Goal: Task Accomplishment & Management: Use online tool/utility

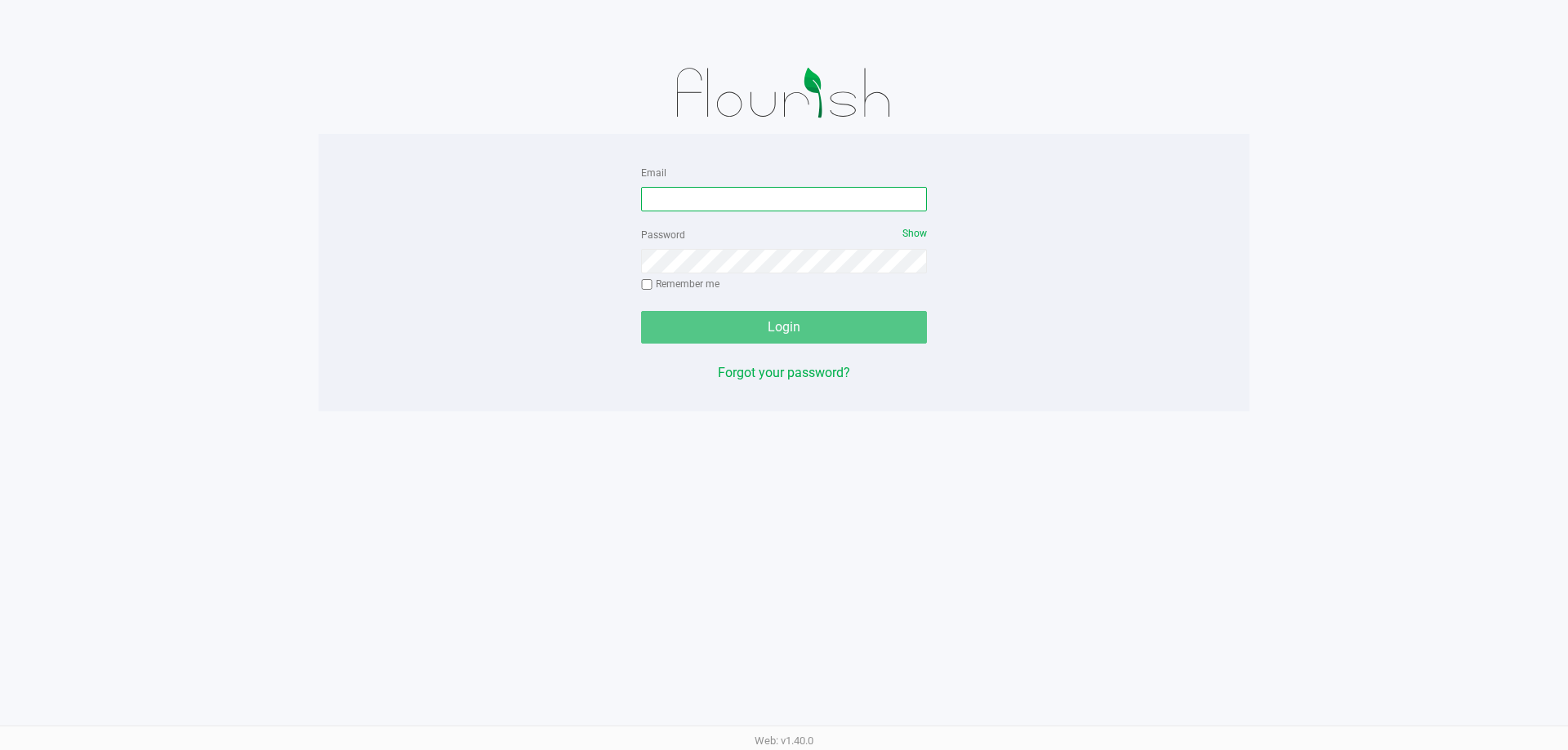
click at [776, 193] on input "Email" at bounding box center [784, 199] width 286 height 24
type input "gmarchany@liveparallel.com"
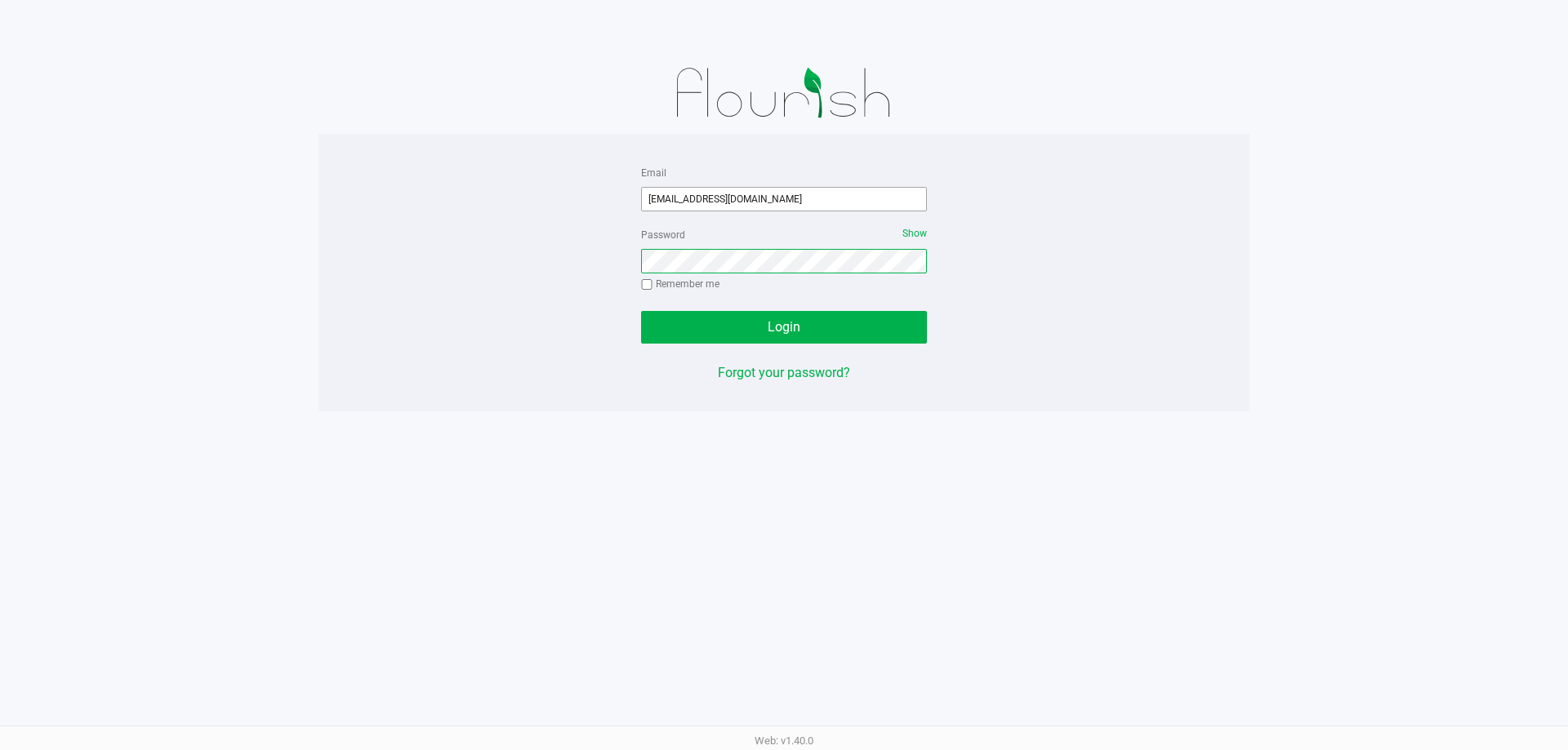
click at [642, 311] on button "Login" at bounding box center [784, 327] width 286 height 32
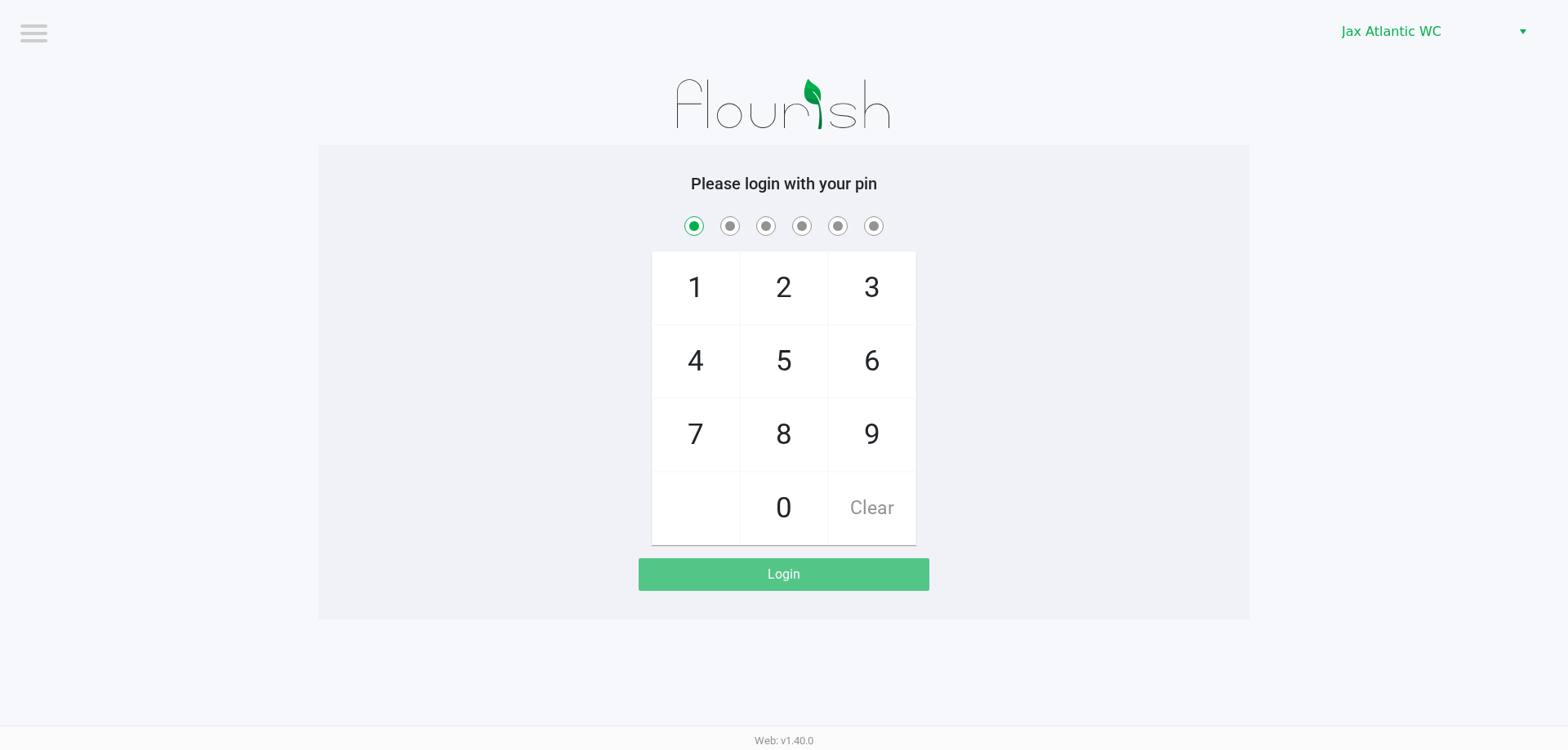
checkbox input "true"
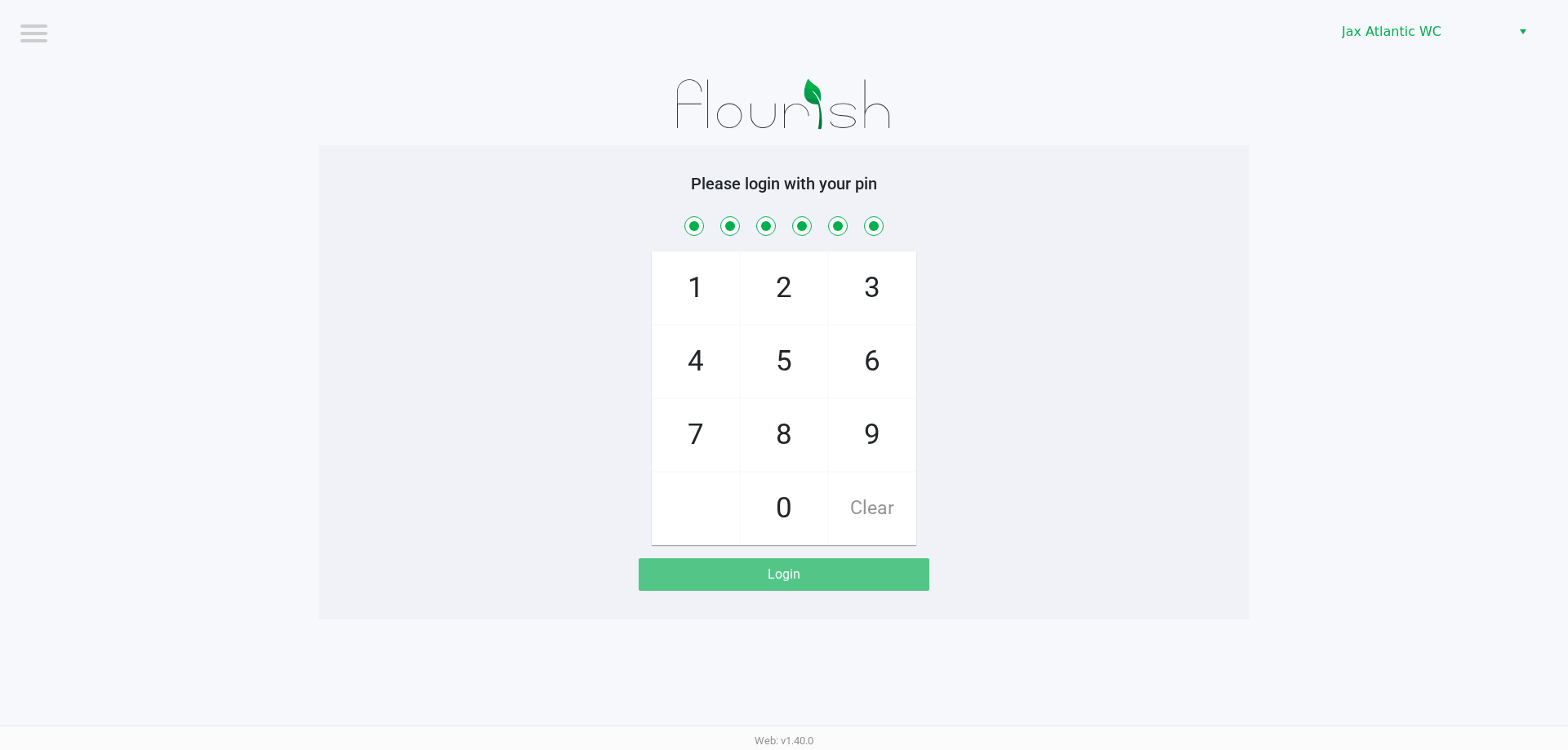
checkbox input "true"
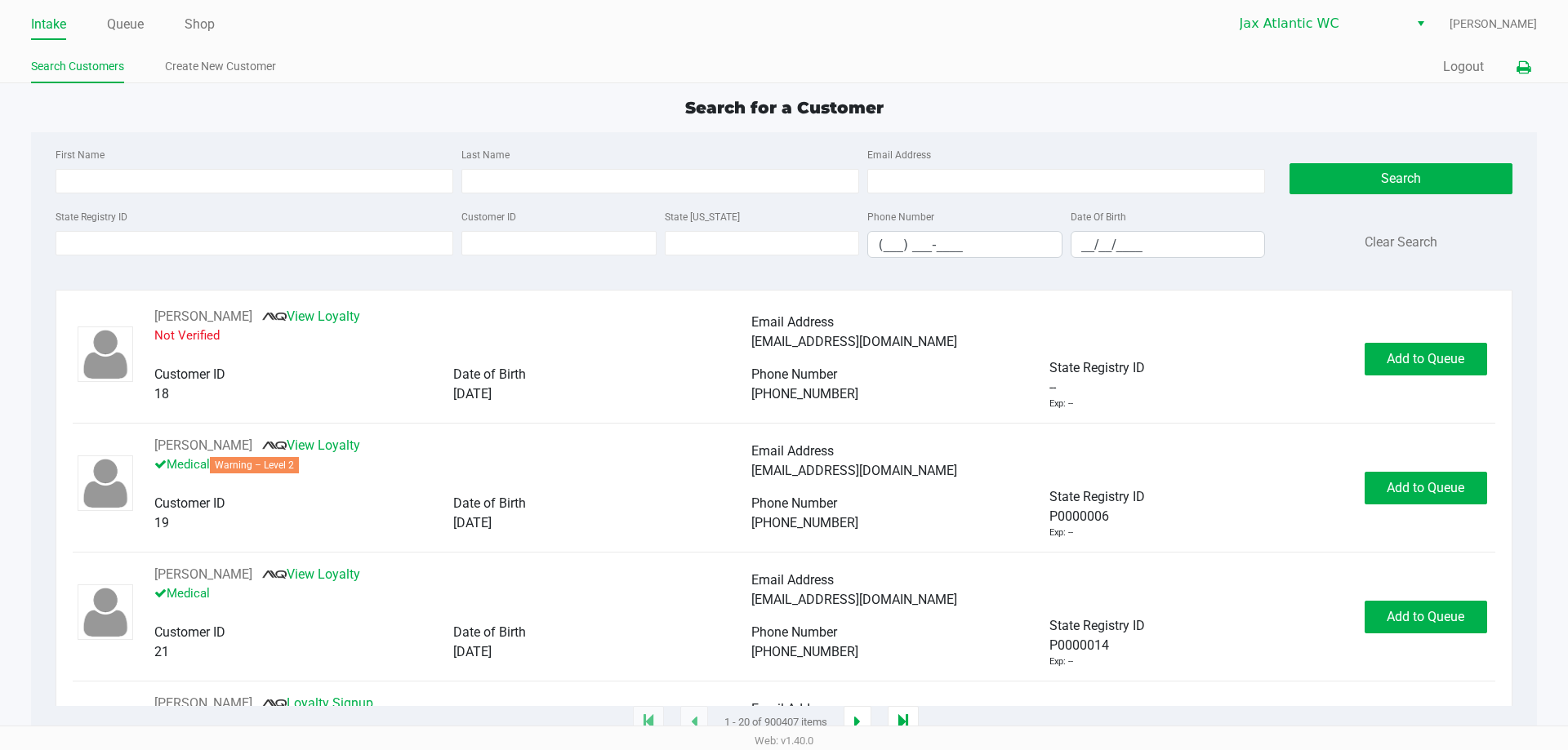
click at [1522, 68] on icon at bounding box center [1523, 67] width 13 height 12
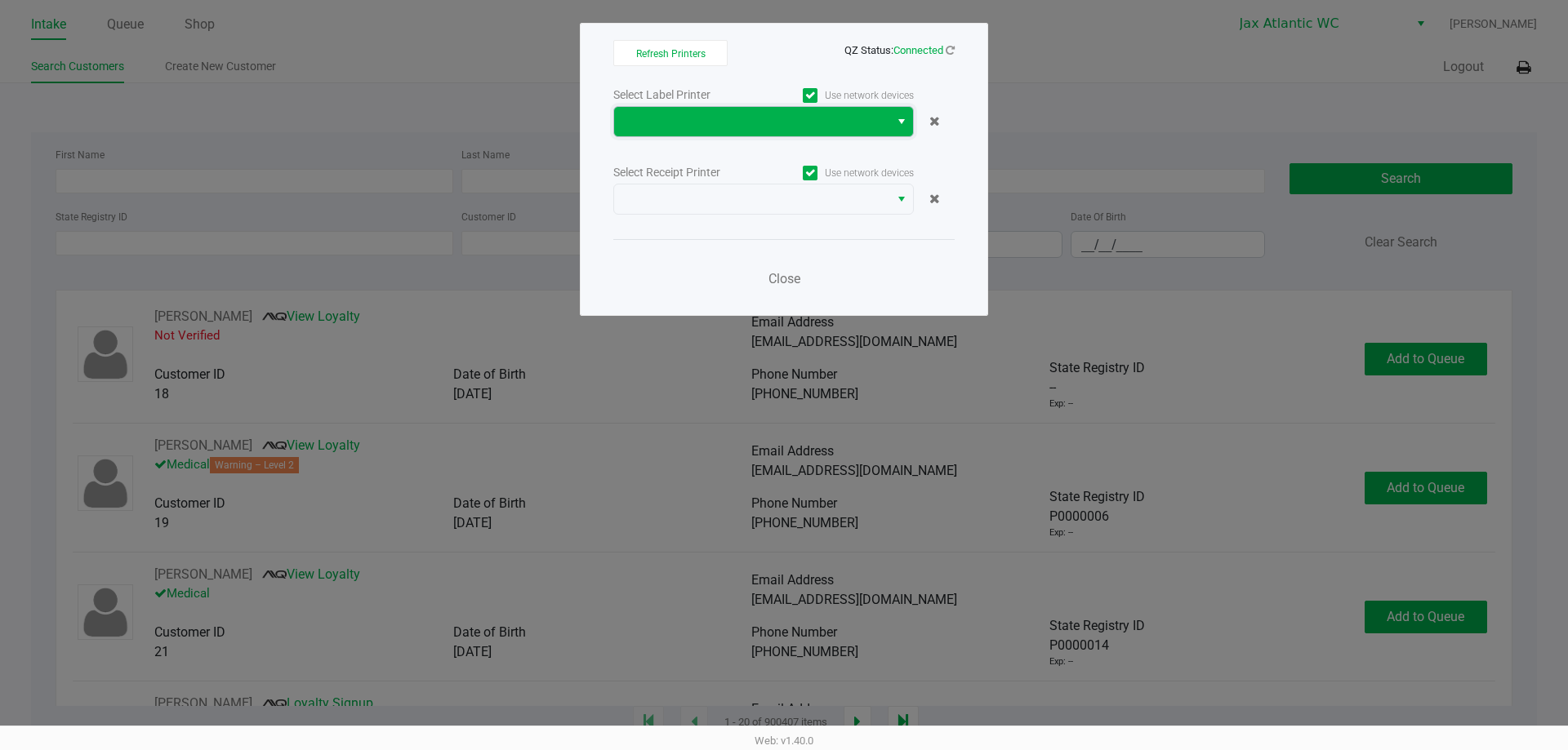
click at [865, 126] on span at bounding box center [751, 122] width 256 height 20
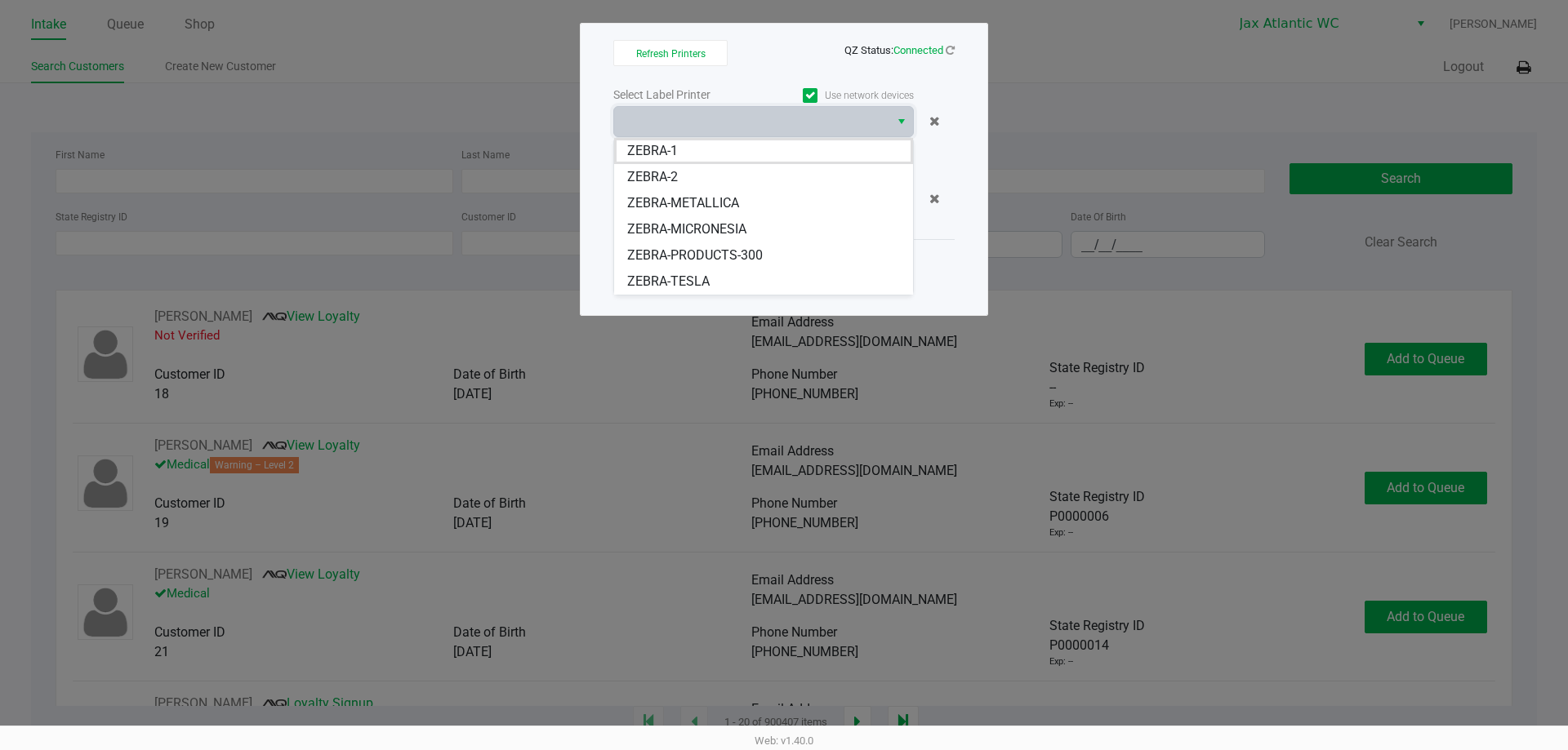
click at [703, 199] on span "ZEBRA-METALLICA" at bounding box center [683, 203] width 112 height 20
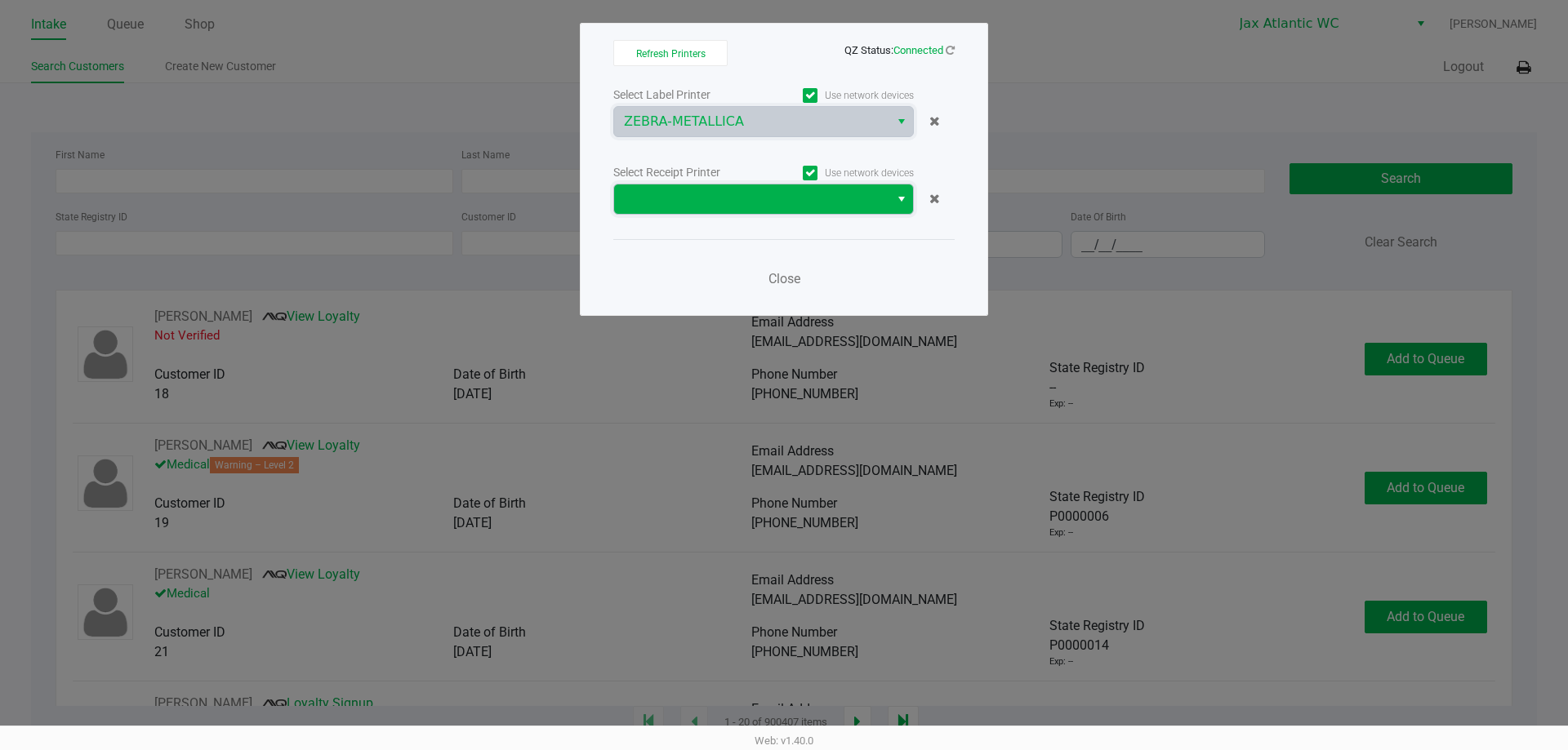
click at [698, 196] on span at bounding box center [751, 199] width 256 height 20
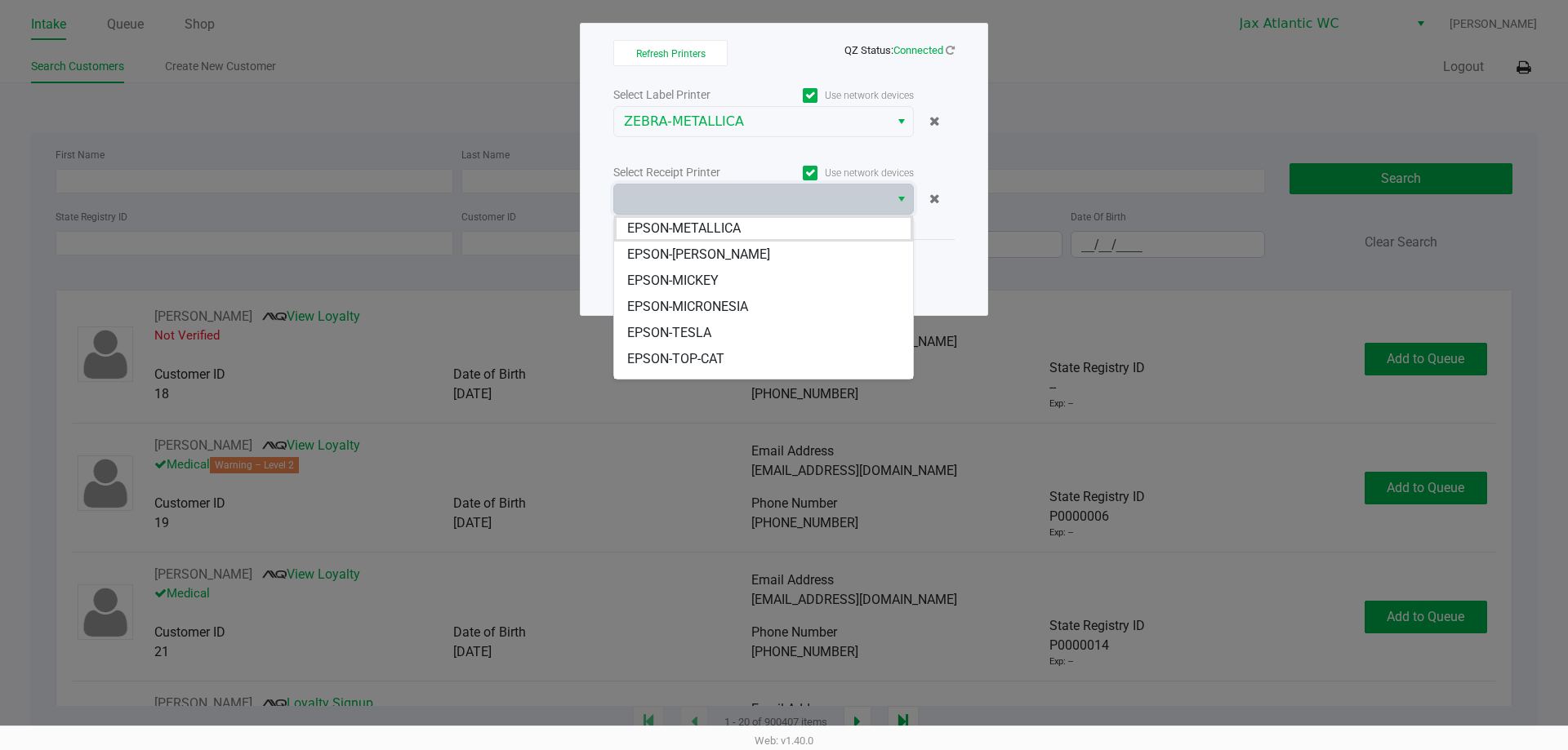
click at [718, 215] on div "EPSON-METALLICA EPSON-MICK-JAGGER EPSON-MICKEY EPSON-MICRONESIA EPSON-TESLA EPS…" at bounding box center [764, 297] width 300 height 165
click at [717, 226] on span "EPSON-METALLICA" at bounding box center [684, 229] width 113 height 20
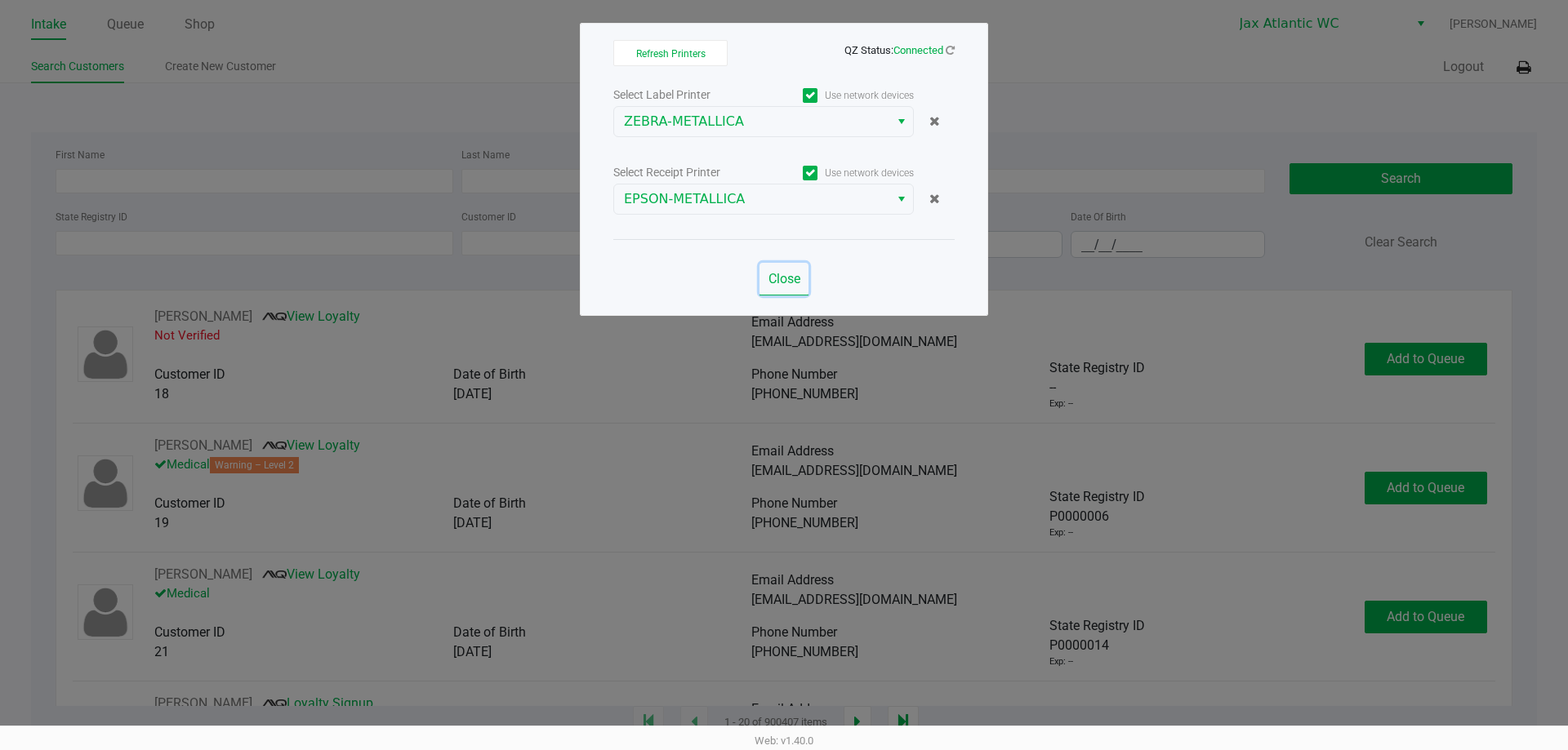
click at [766, 267] on button "Close" at bounding box center [784, 279] width 49 height 32
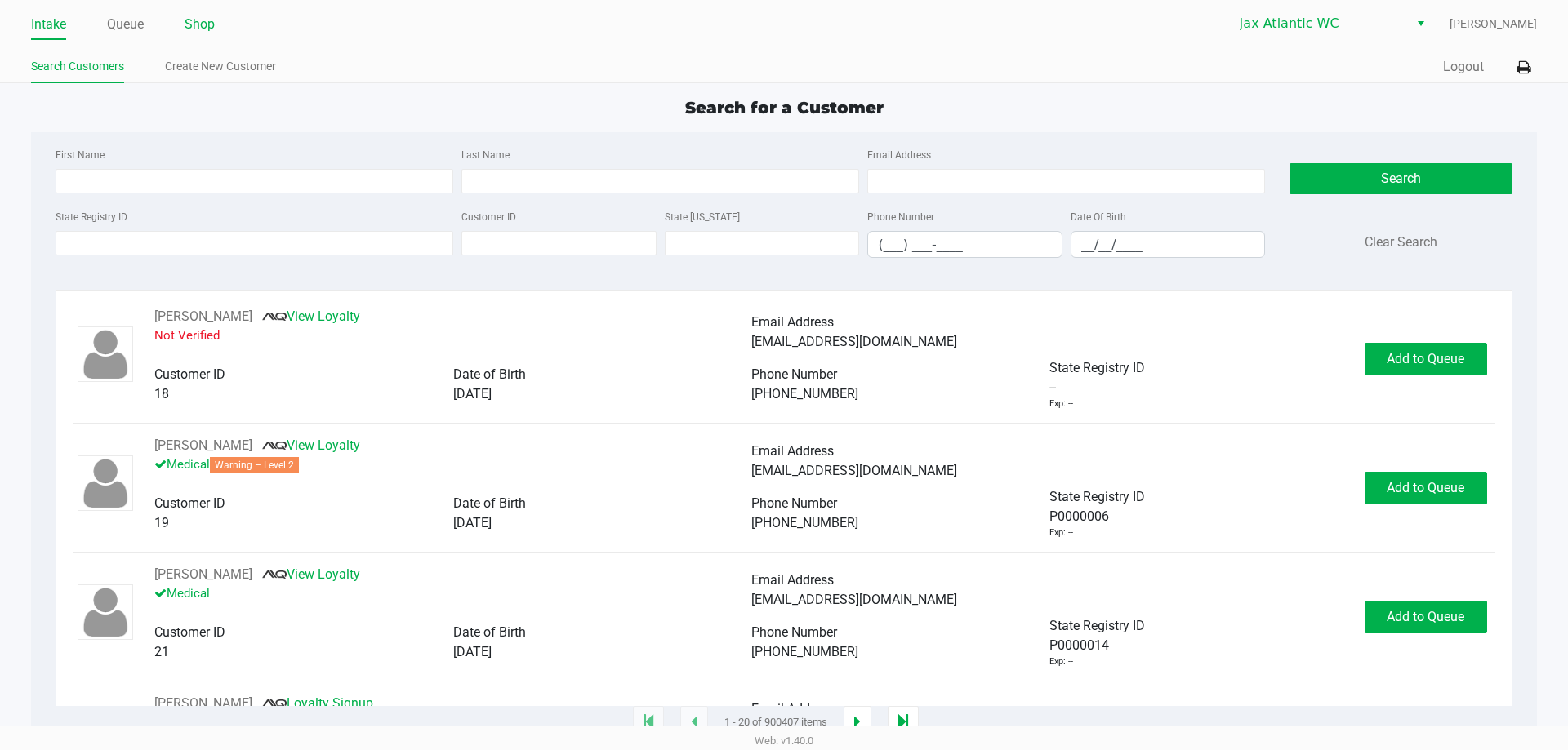
click at [194, 30] on link "Shop" at bounding box center [199, 24] width 31 height 22
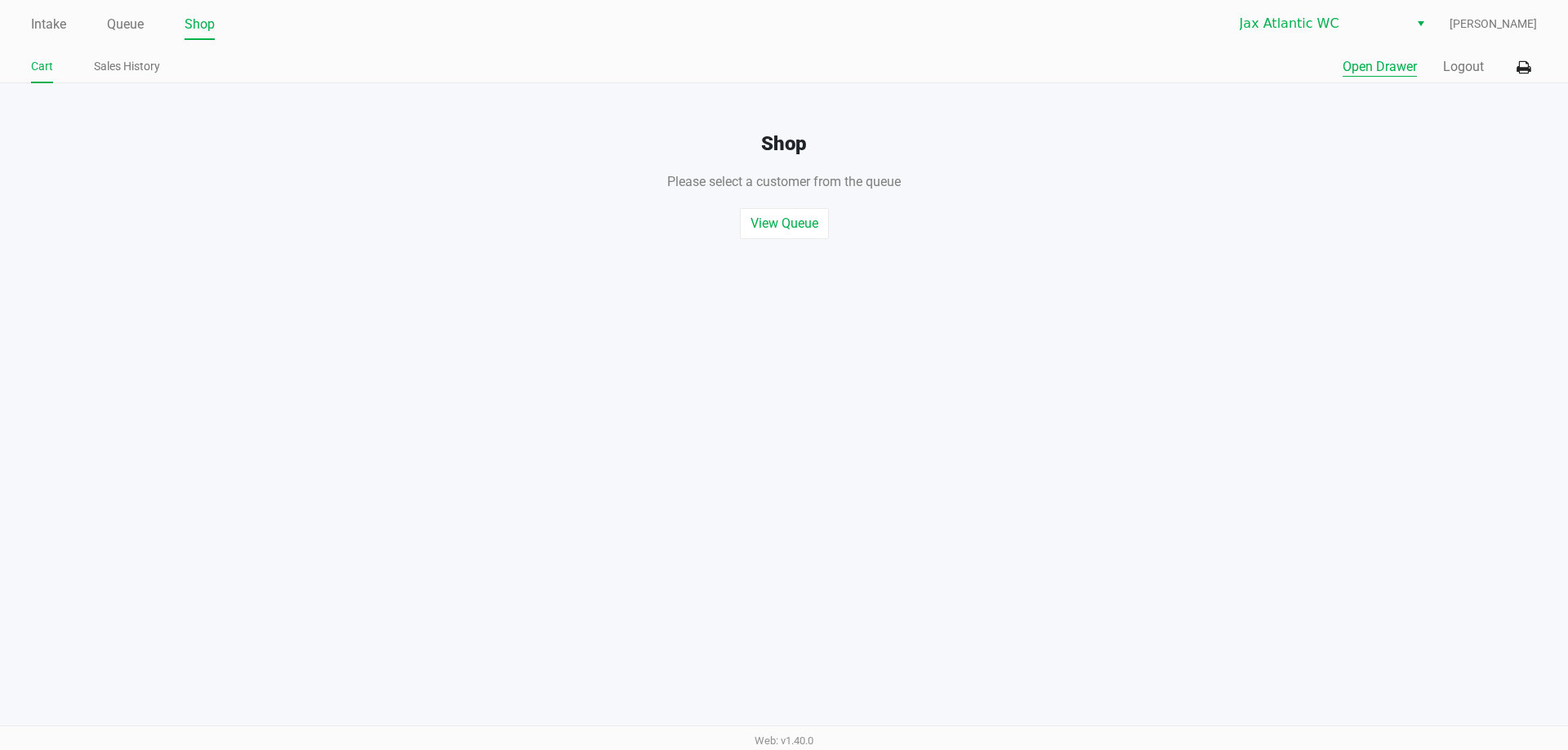
click at [1395, 70] on button "Open Drawer" at bounding box center [1379, 67] width 75 height 20
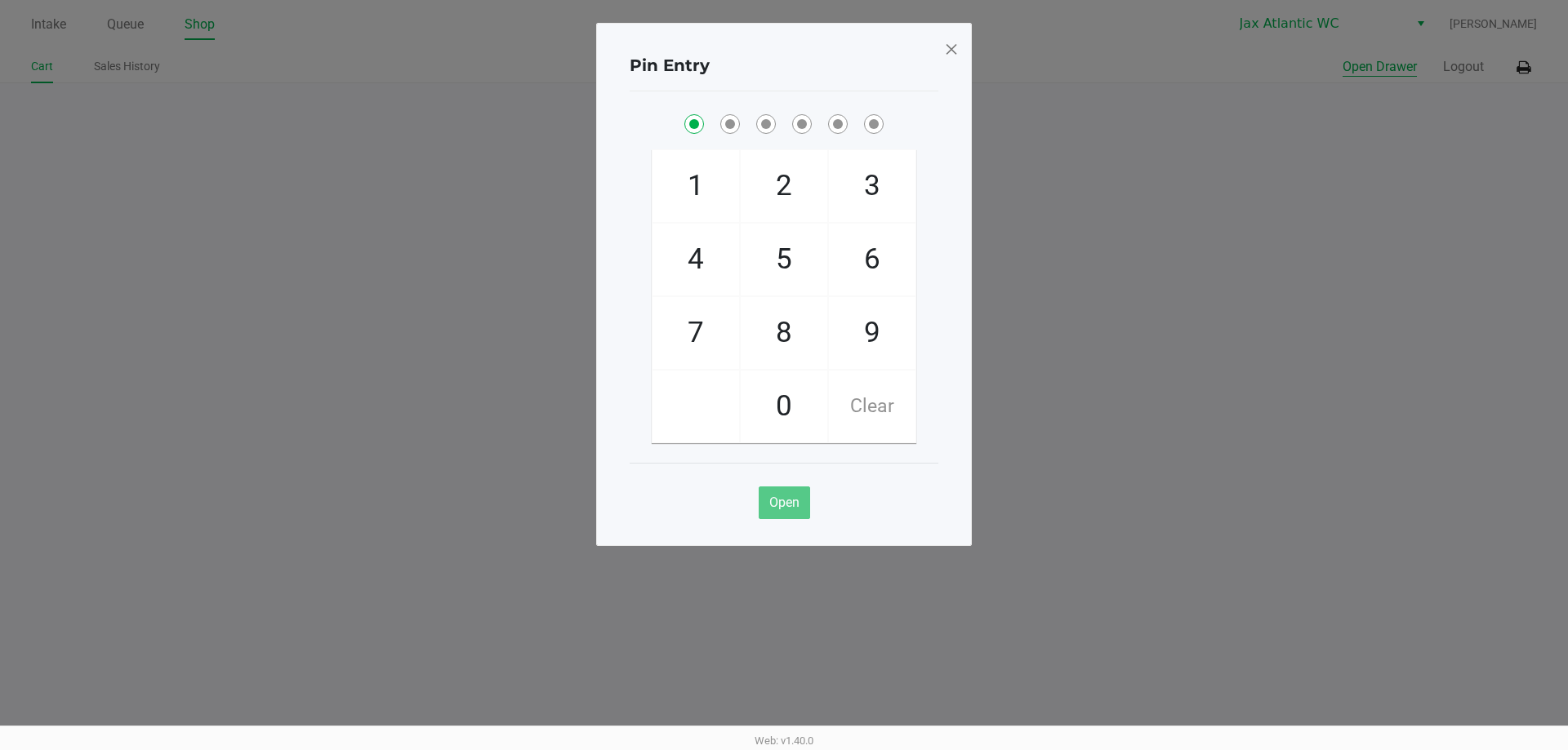
checkbox input "true"
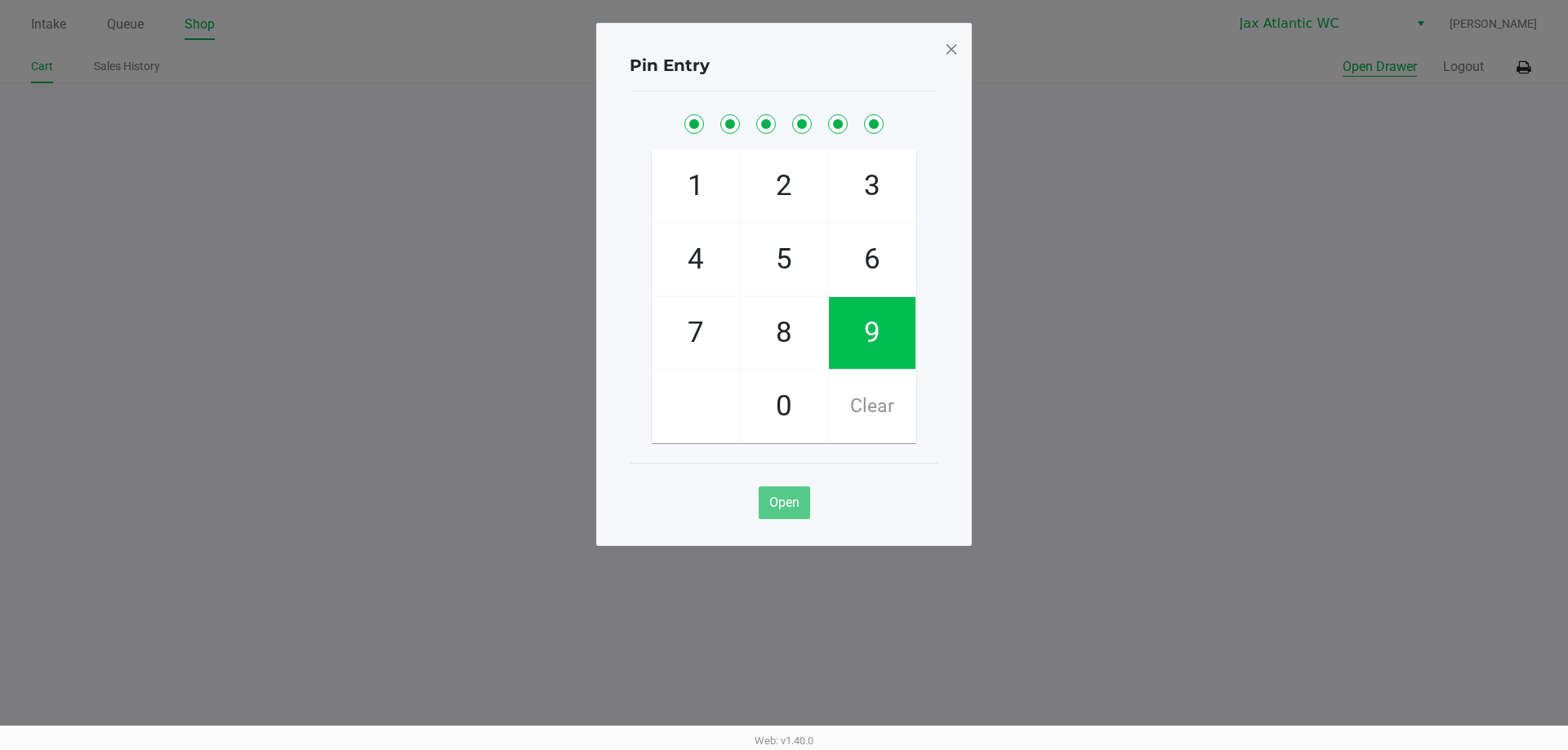
checkbox input "true"
click at [944, 48] on span at bounding box center [952, 49] width 14 height 26
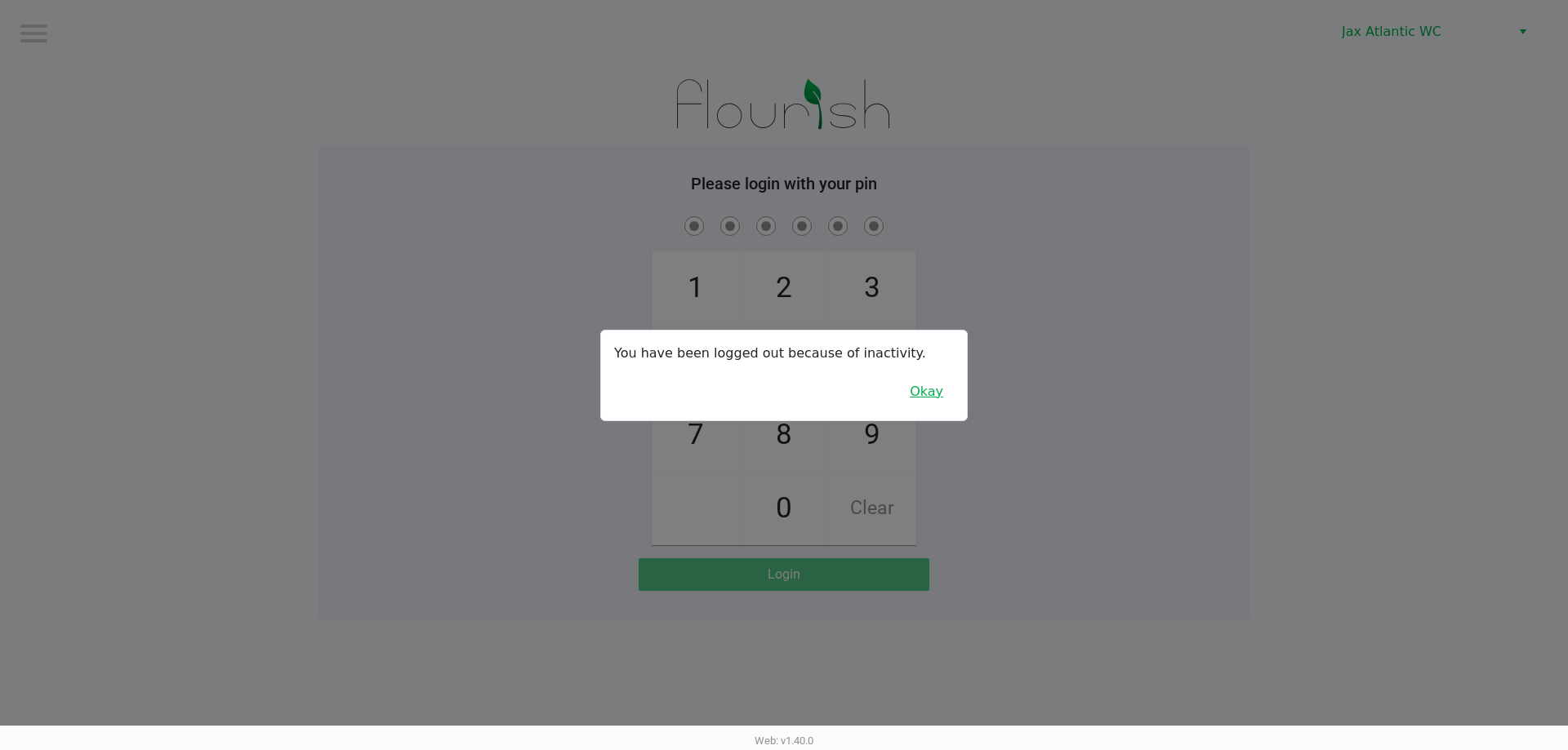
click at [942, 399] on button "Okay" at bounding box center [926, 392] width 55 height 31
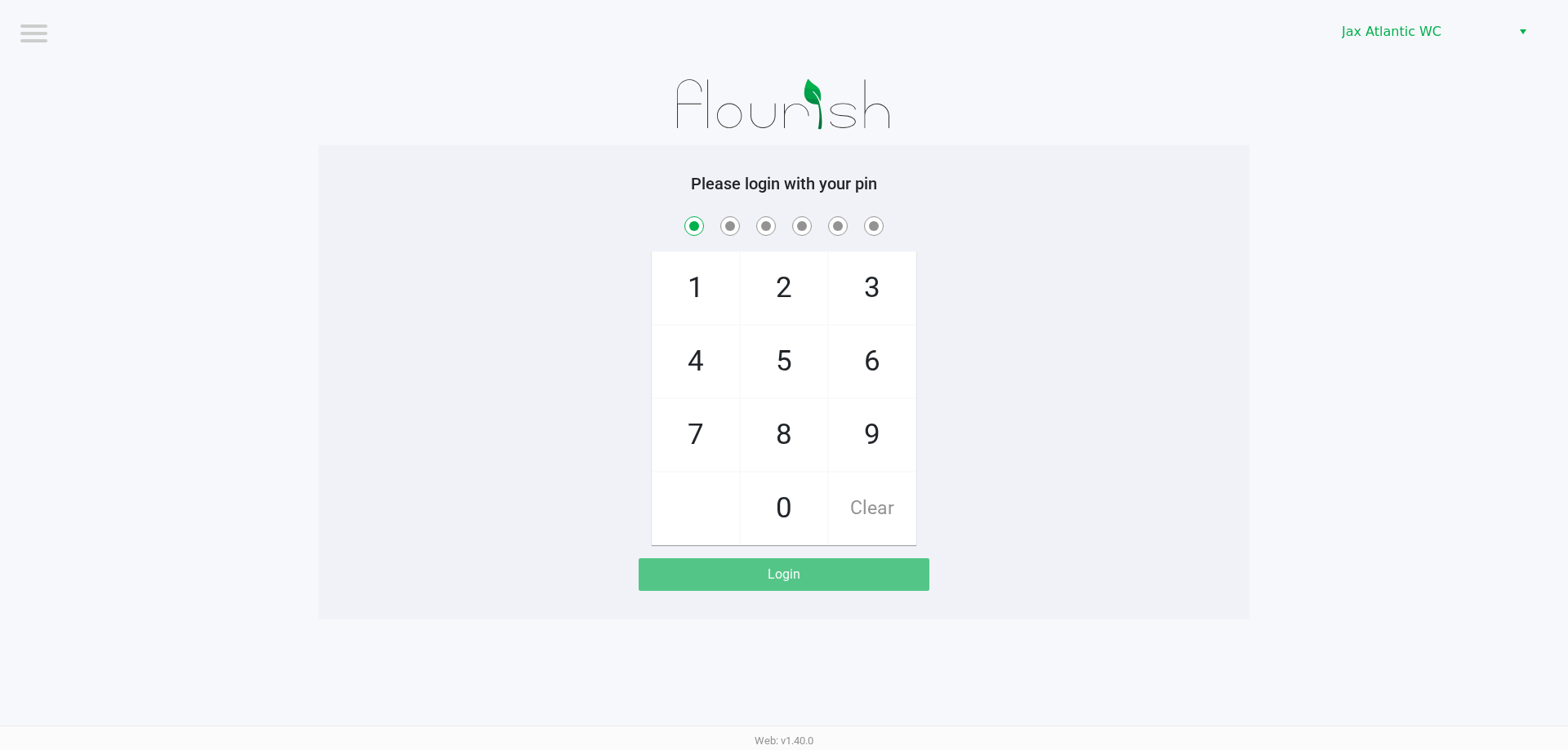
checkbox input "true"
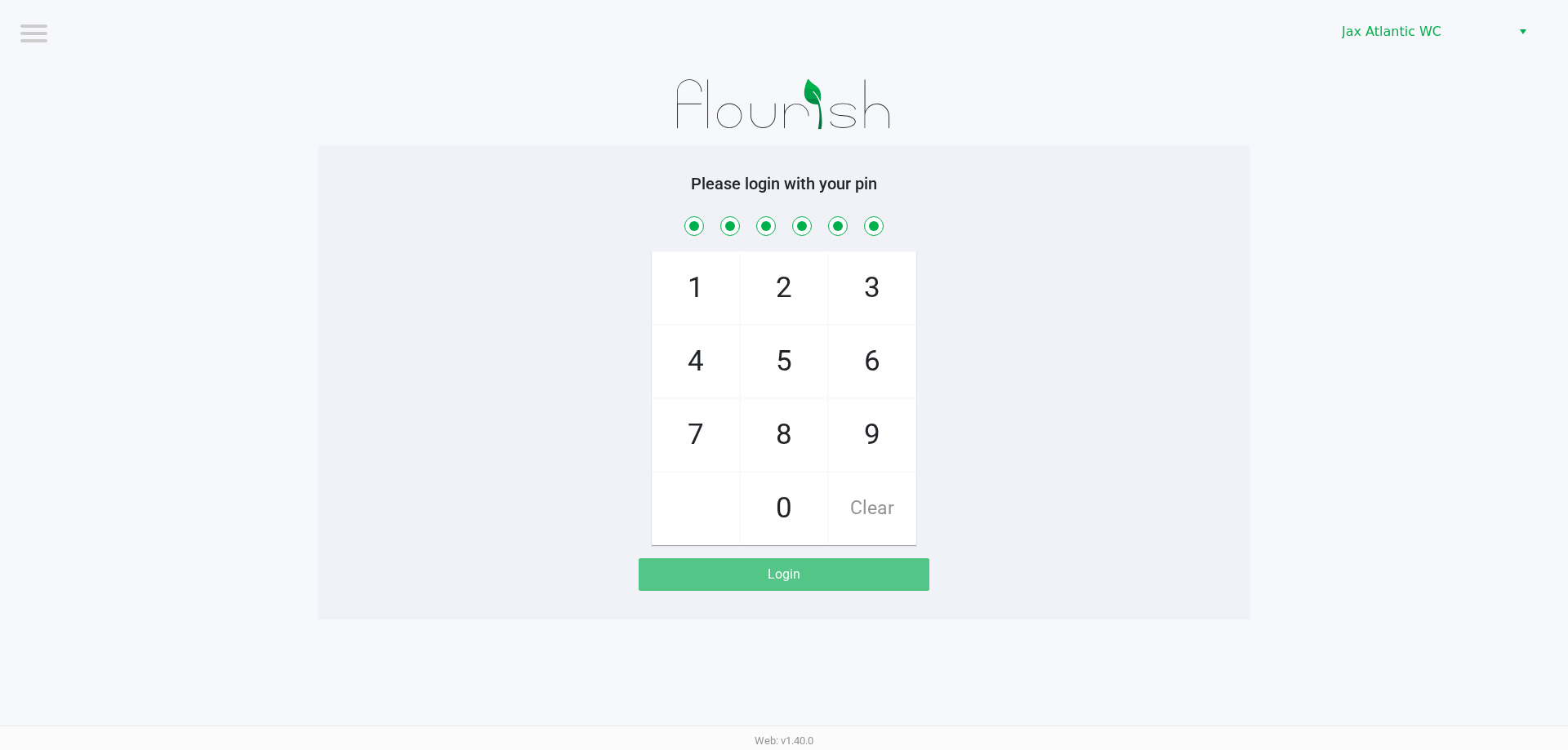
checkbox input "true"
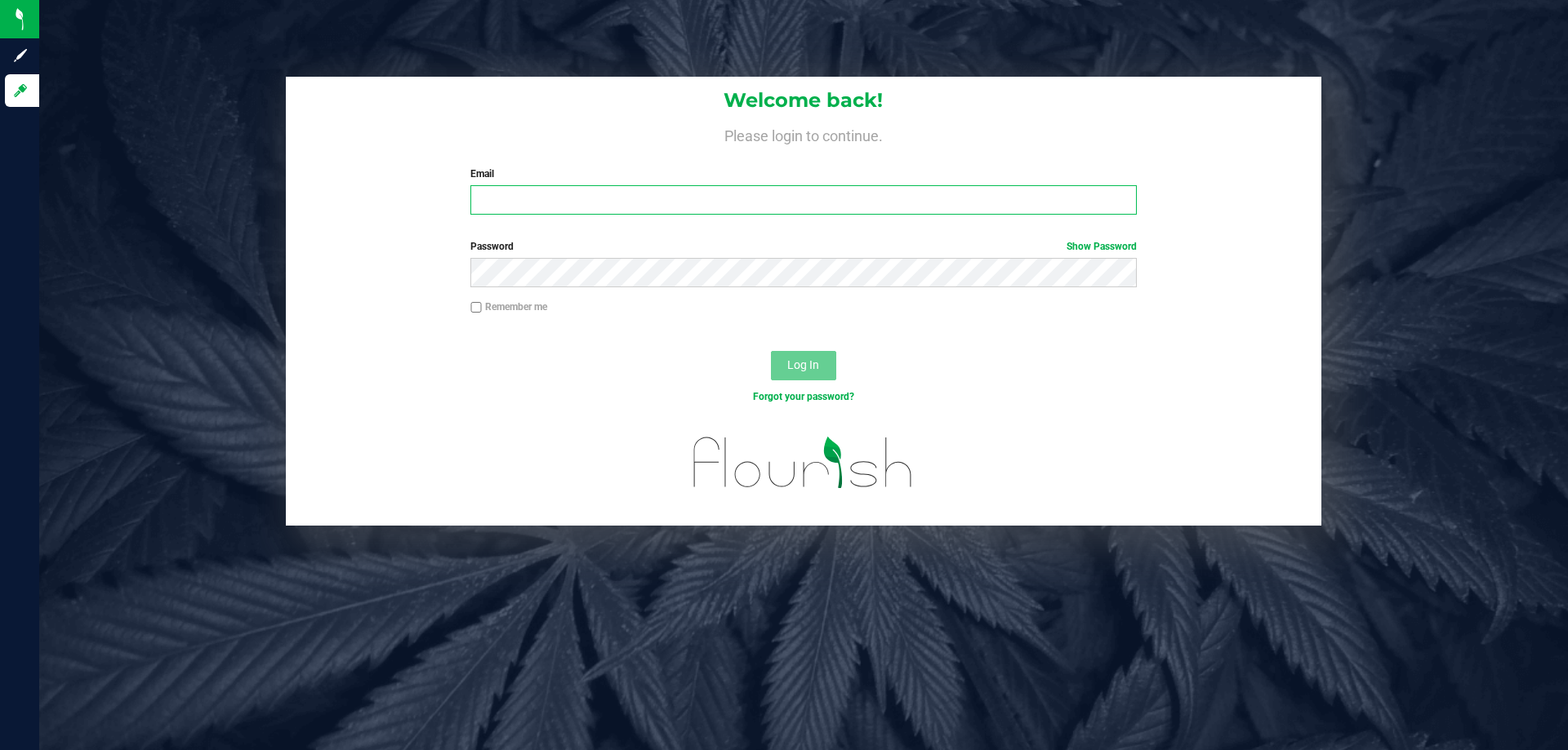
click at [695, 194] on input "Email" at bounding box center [803, 199] width 666 height 30
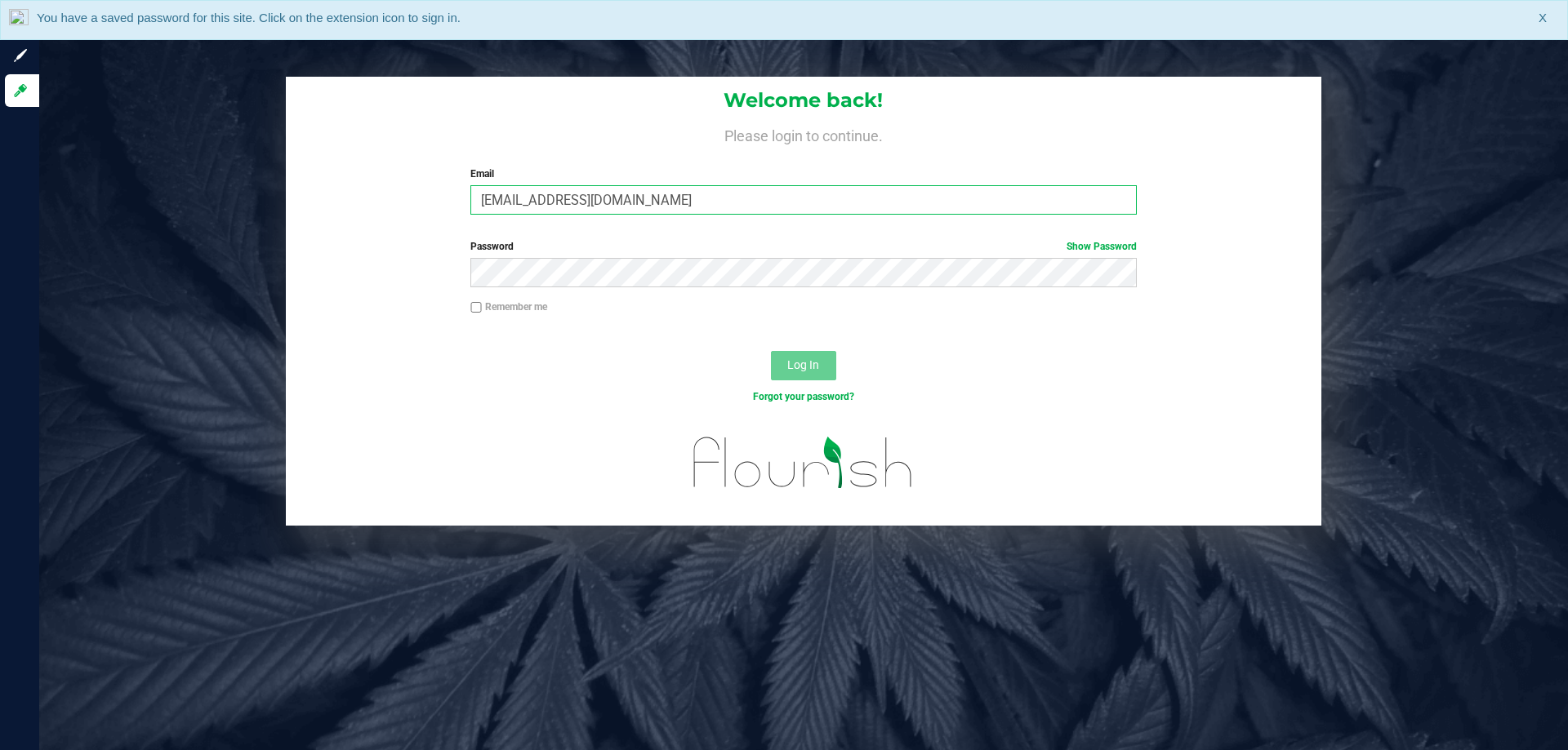
type input "[EMAIL_ADDRESS][DOMAIN_NAME]"
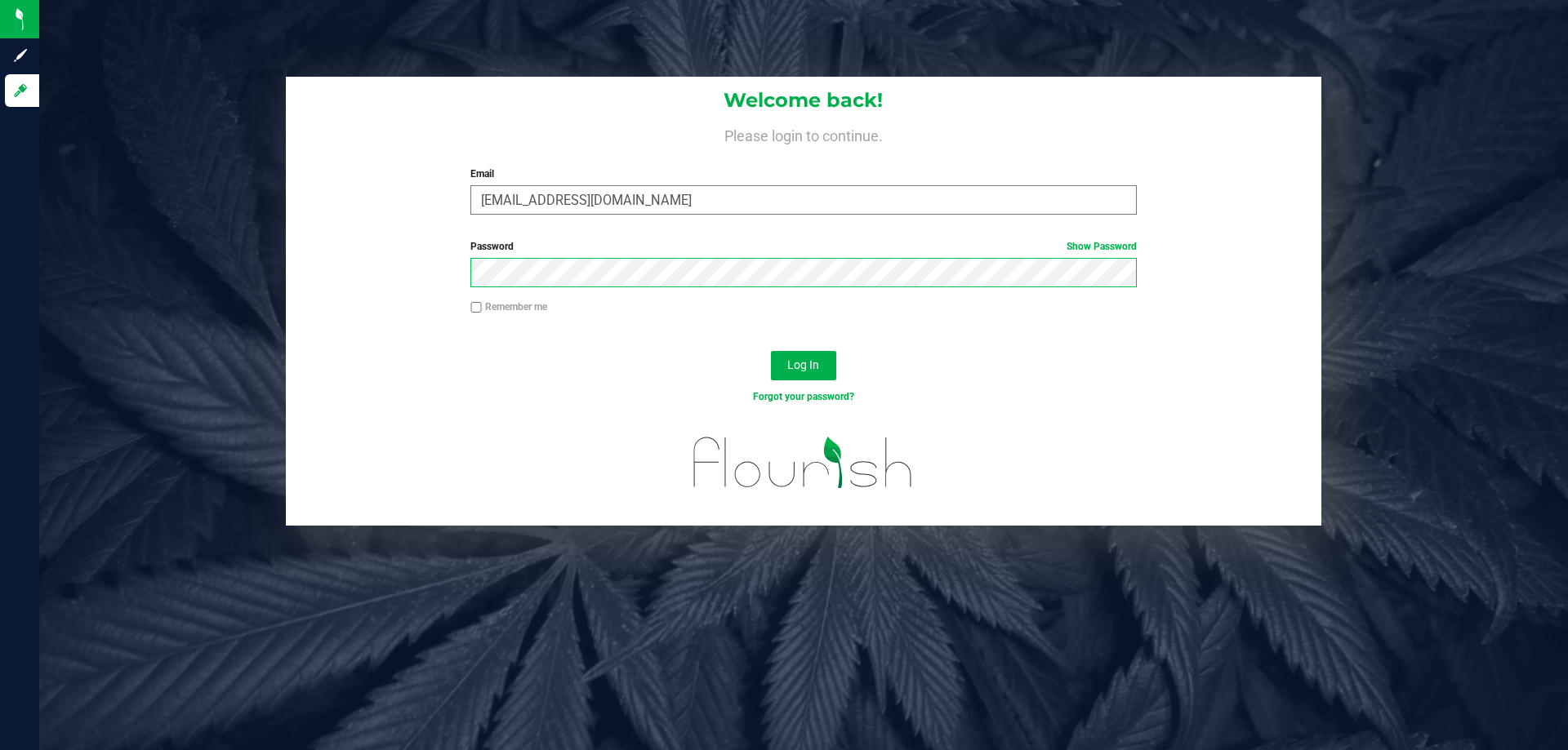
click at [771, 351] on button "Log In" at bounding box center [803, 366] width 66 height 30
